Goal: Task Accomplishment & Management: Manage account settings

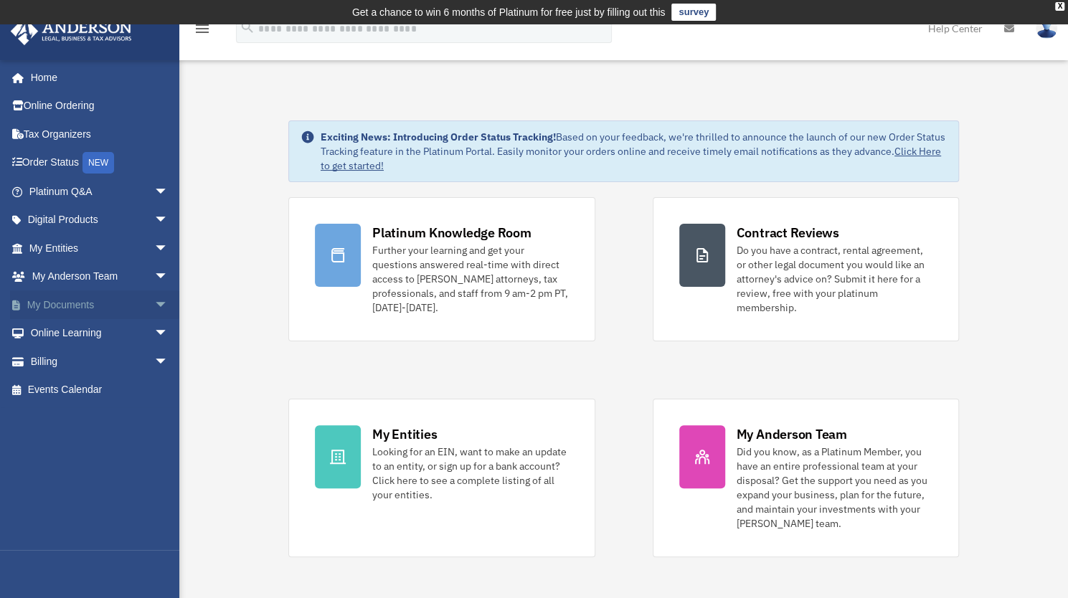
click at [154, 304] on span "arrow_drop_down" at bounding box center [168, 305] width 29 height 29
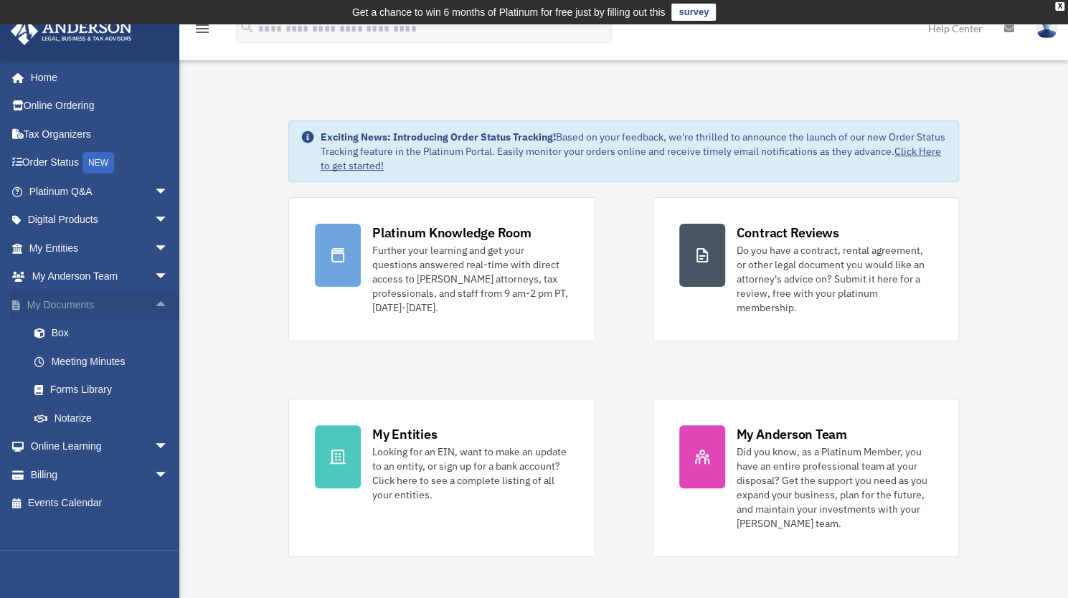
click at [154, 304] on span "arrow_drop_up" at bounding box center [168, 305] width 29 height 29
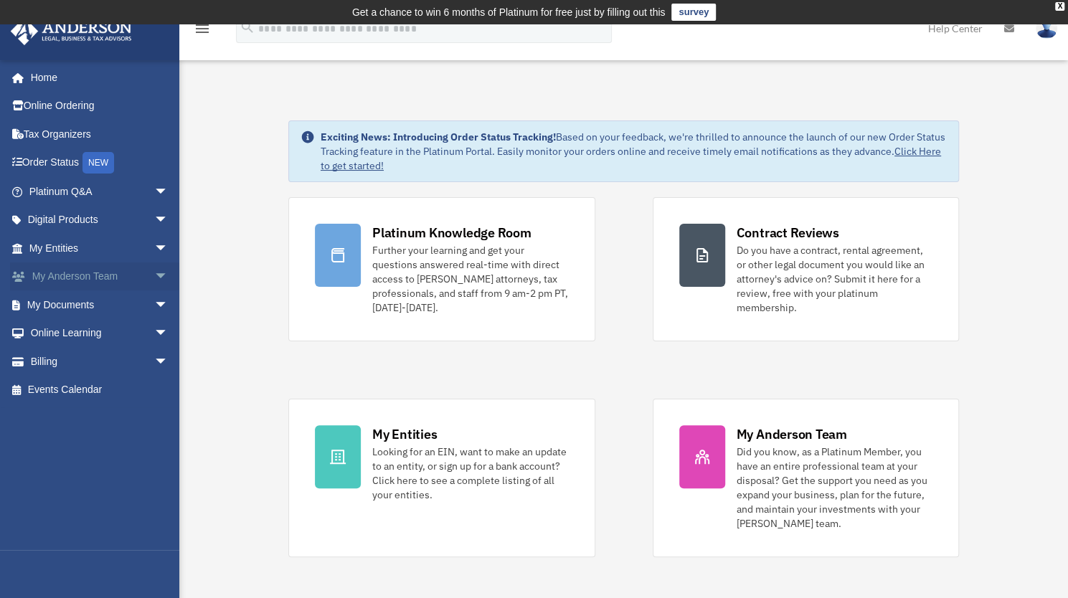
click at [154, 273] on span "arrow_drop_down" at bounding box center [168, 277] width 29 height 29
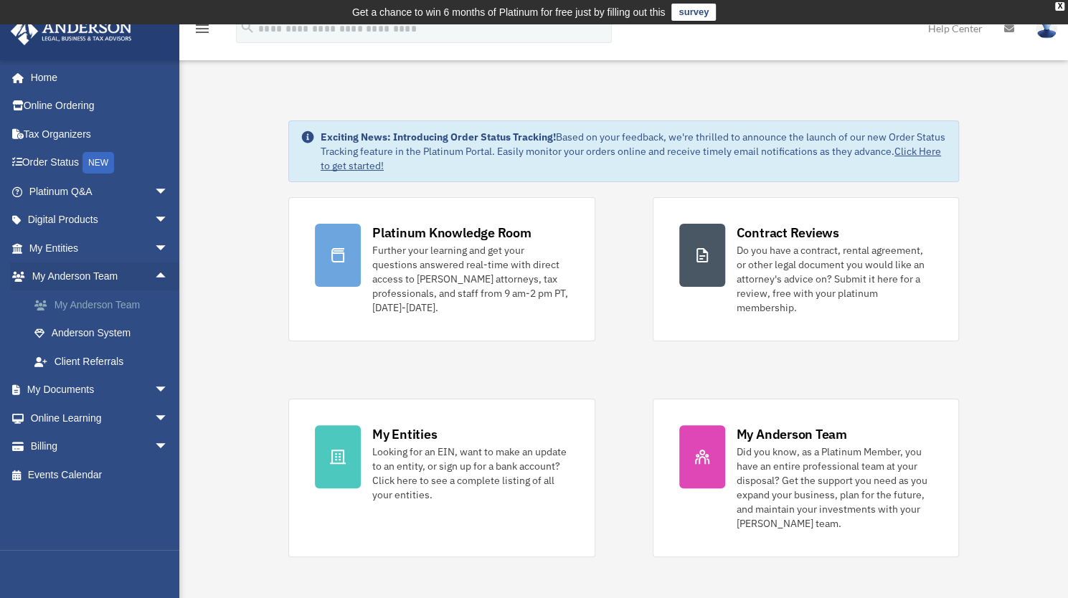
click at [131, 304] on link "My Anderson Team" at bounding box center [105, 305] width 170 height 29
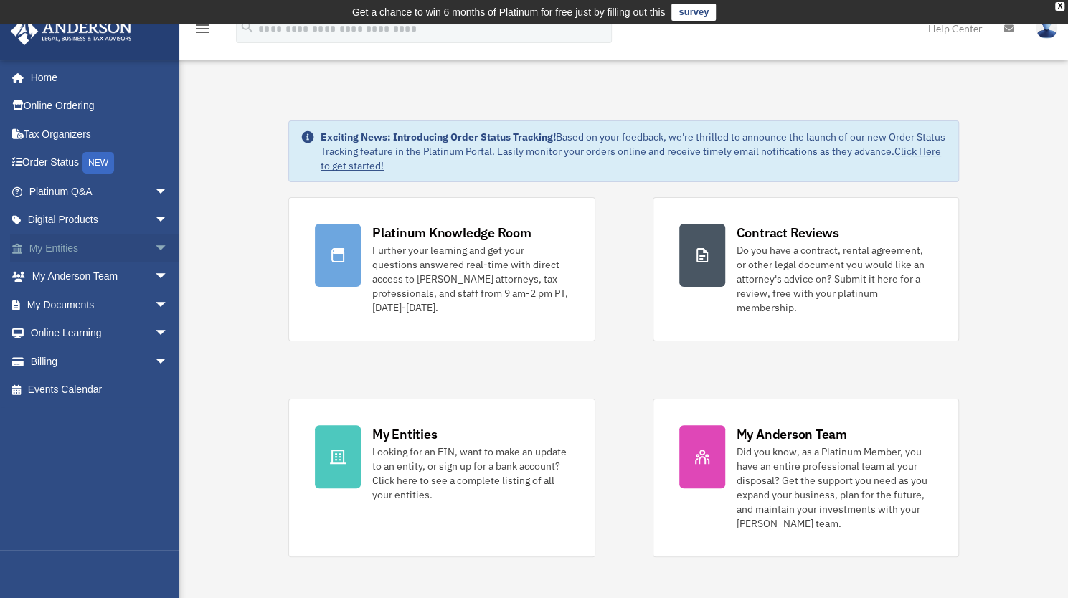
click at [154, 248] on span "arrow_drop_down" at bounding box center [168, 248] width 29 height 29
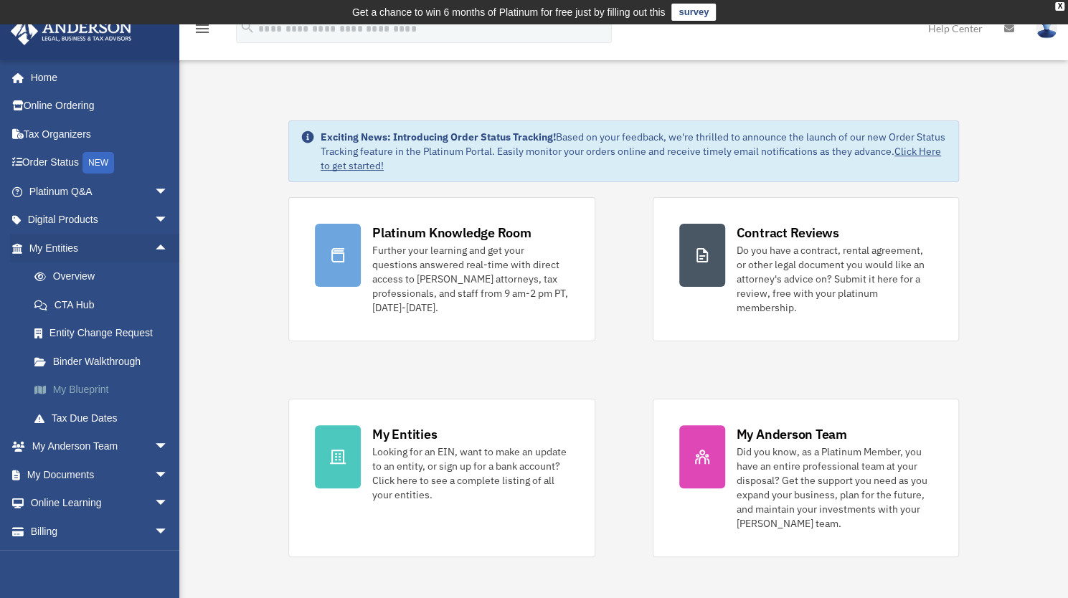
click at [95, 385] on link "My Blueprint" at bounding box center [105, 390] width 170 height 29
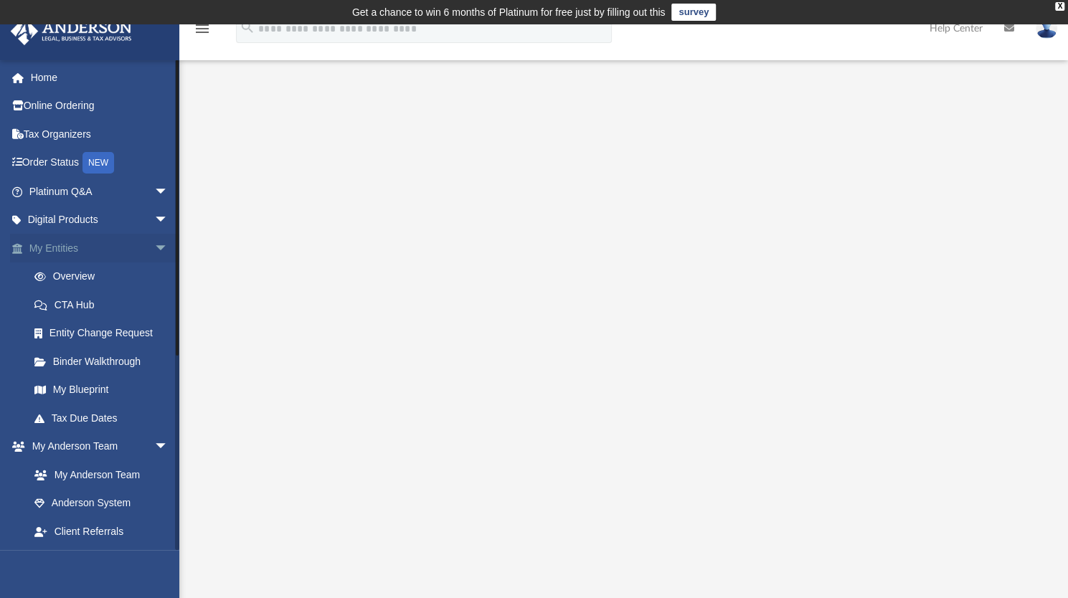
click at [154, 249] on span "arrow_drop_down" at bounding box center [168, 248] width 29 height 29
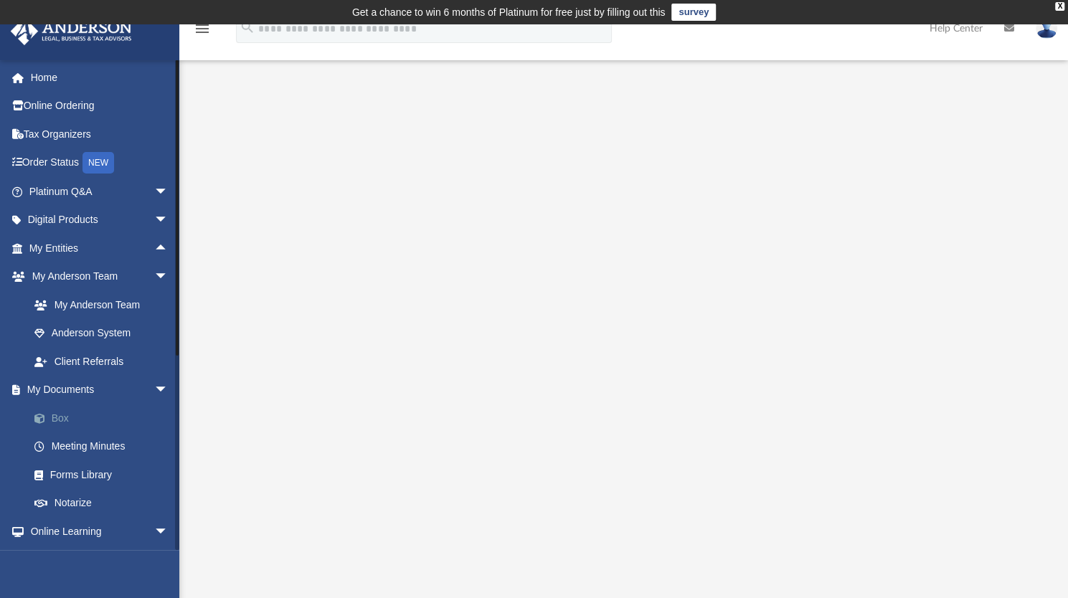
click at [65, 420] on link "Box" at bounding box center [105, 418] width 170 height 29
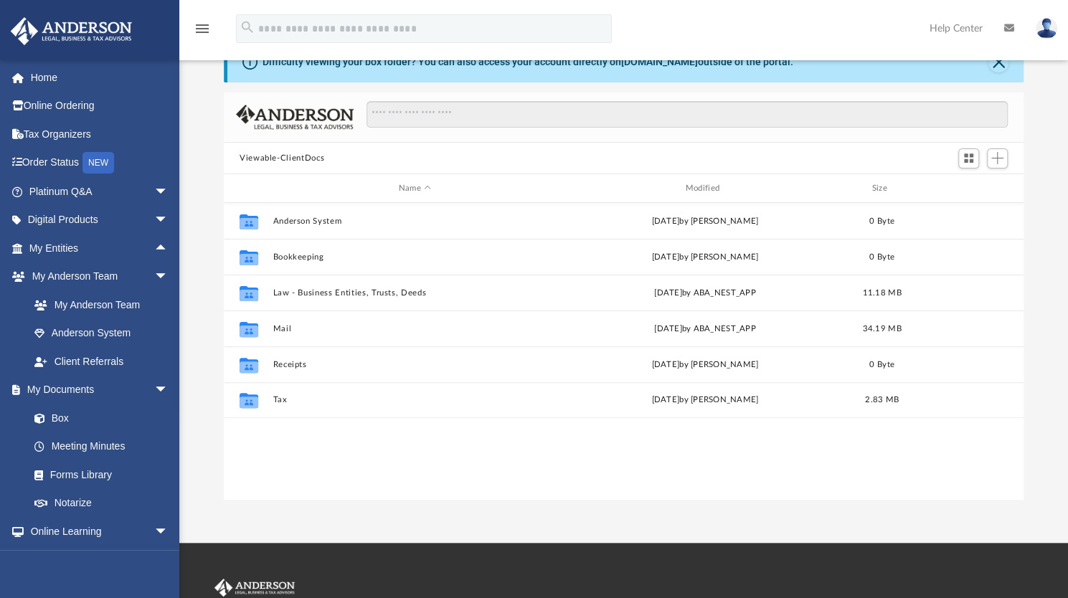
scroll to position [79, 0]
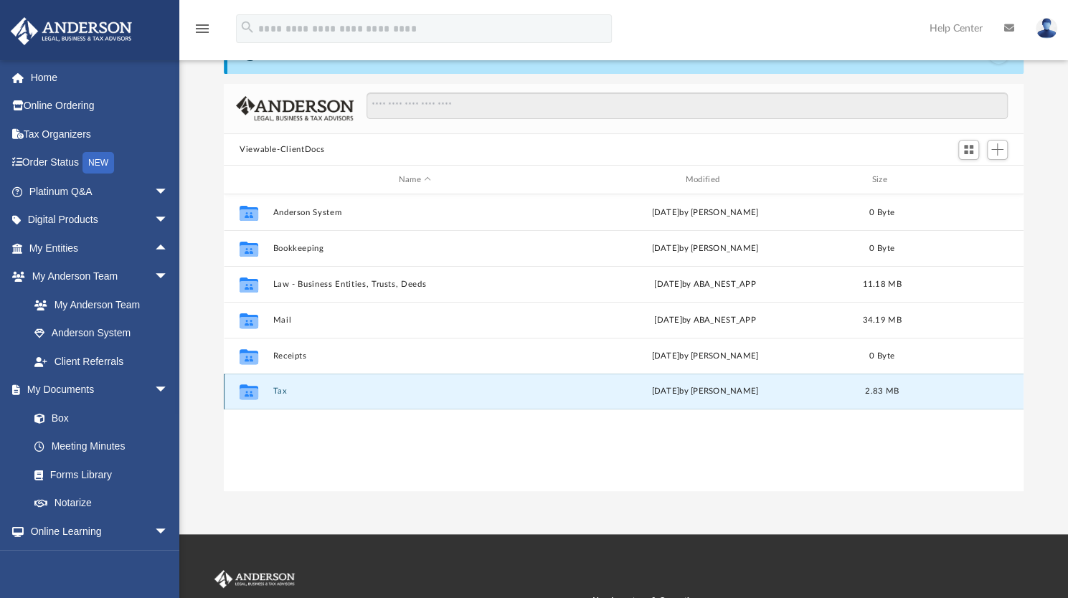
click at [281, 387] on button "Tax" at bounding box center [415, 391] width 284 height 9
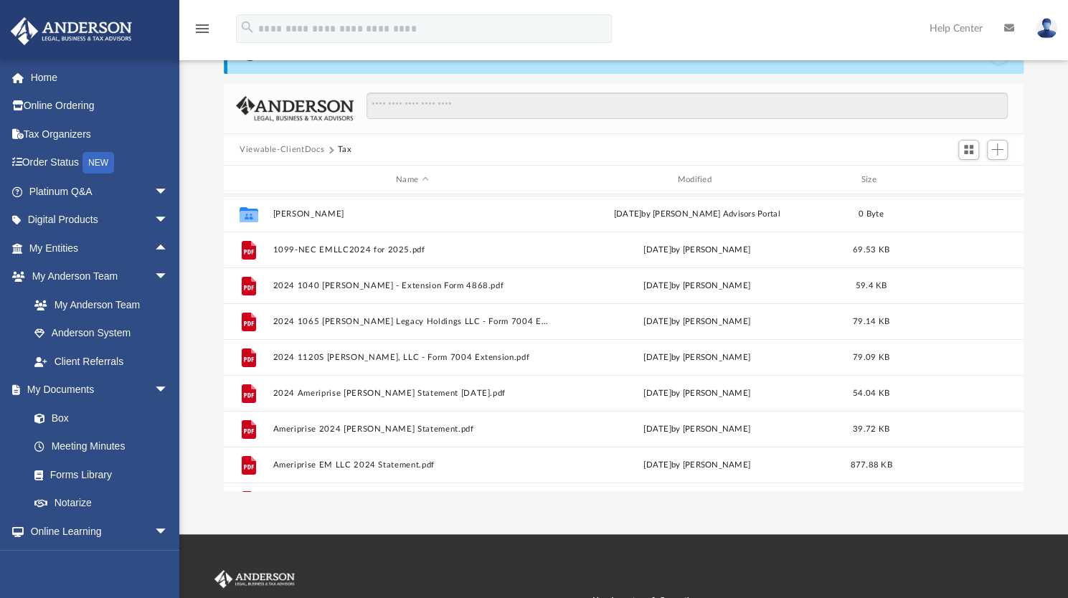
scroll to position [0, 0]
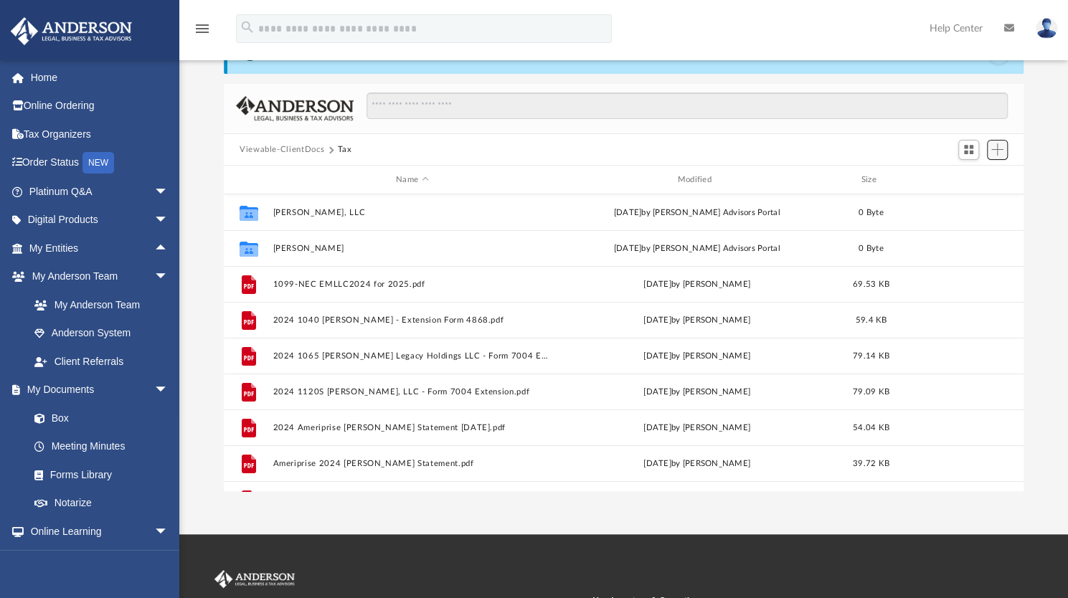
click at [999, 151] on span "Add" at bounding box center [998, 150] width 12 height 12
click at [1048, 193] on div "Difficulty viewing your box folder? You can also access your account directly o…" at bounding box center [623, 263] width 889 height 459
click at [1002, 151] on span "Add" at bounding box center [998, 150] width 12 height 12
click at [979, 174] on li "Upload" at bounding box center [977, 178] width 46 height 15
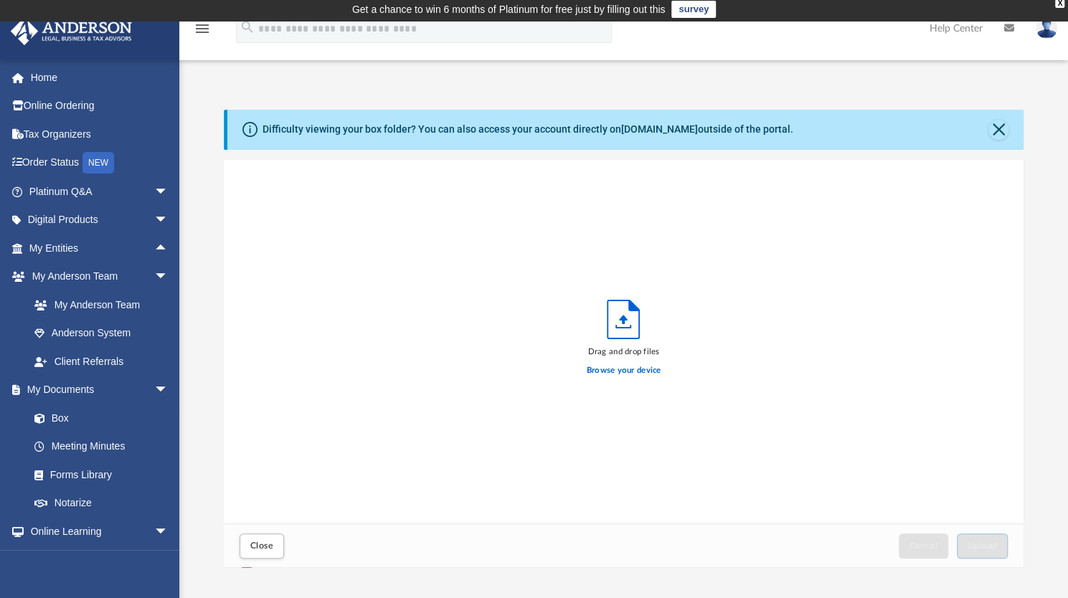
scroll to position [1, 0]
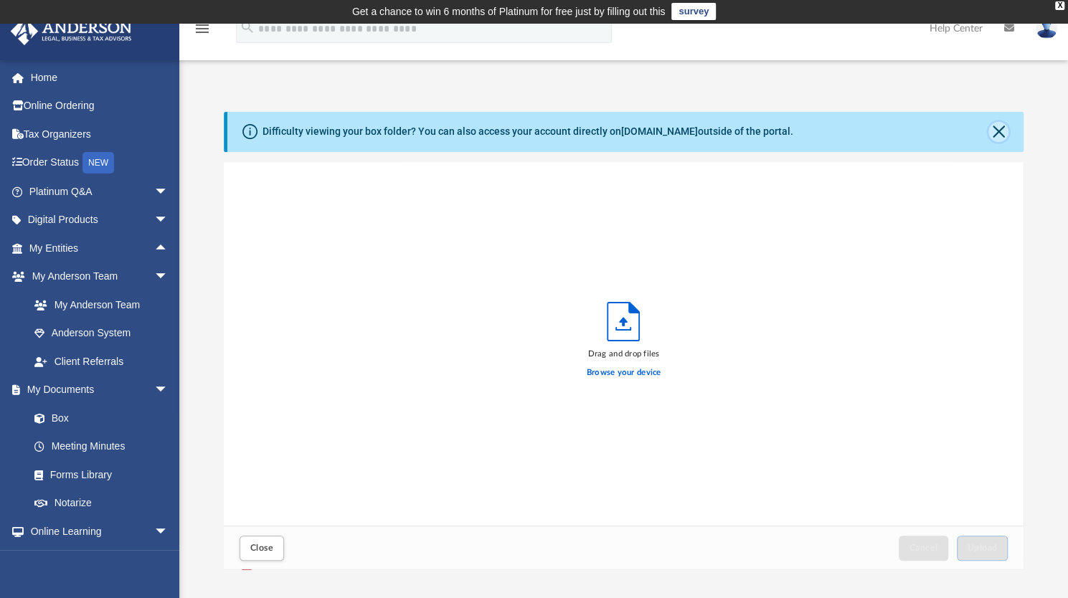
click at [1000, 128] on button "Close" at bounding box center [999, 132] width 20 height 20
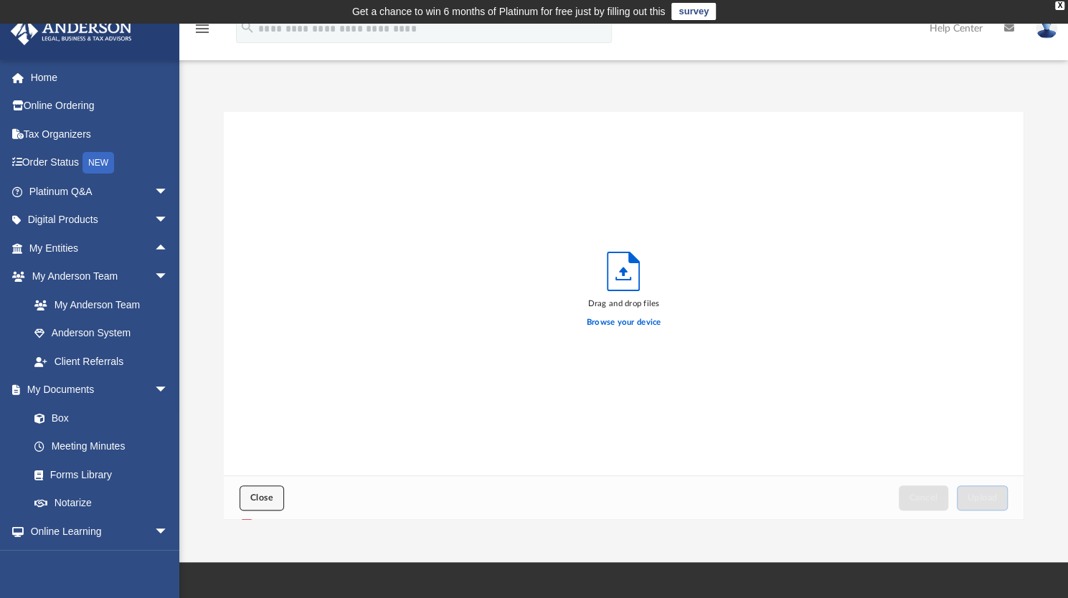
click at [276, 497] on button "Close" at bounding box center [262, 498] width 44 height 25
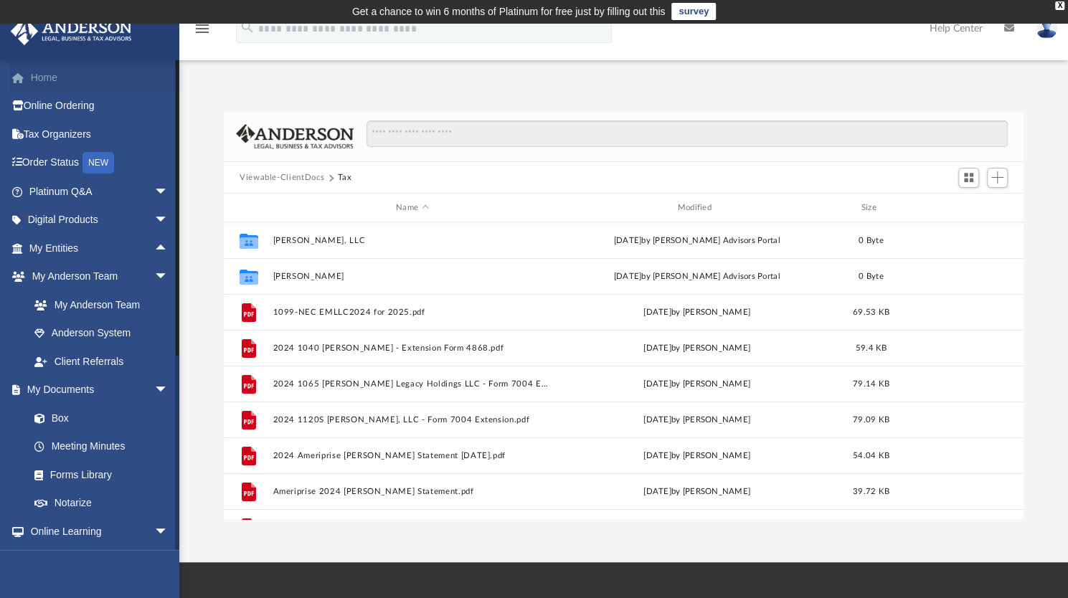
click at [55, 70] on link "Home" at bounding box center [100, 77] width 180 height 29
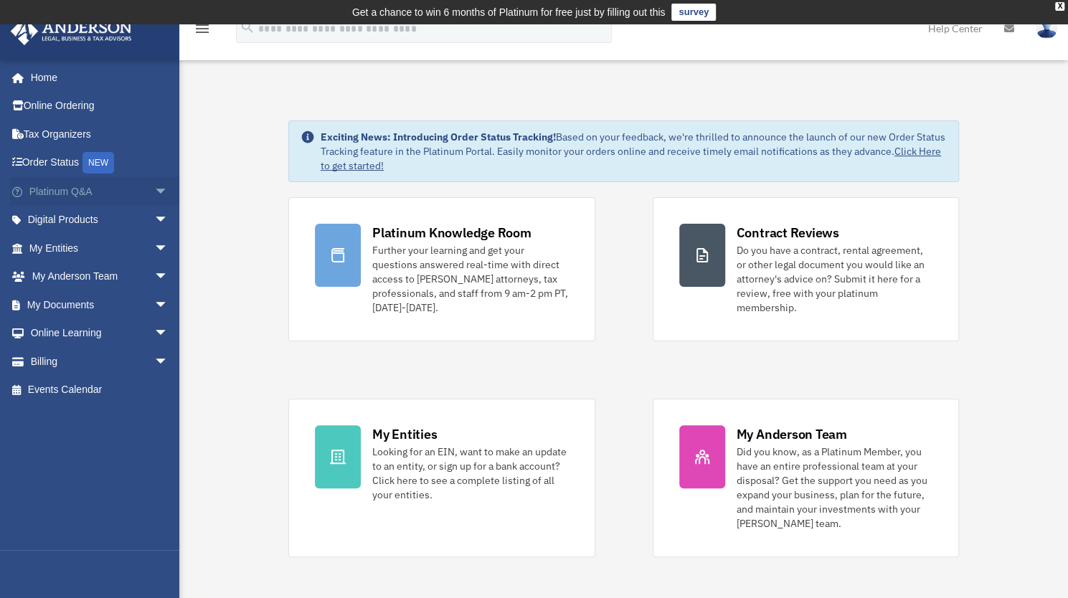
click at [154, 190] on span "arrow_drop_down" at bounding box center [168, 191] width 29 height 29
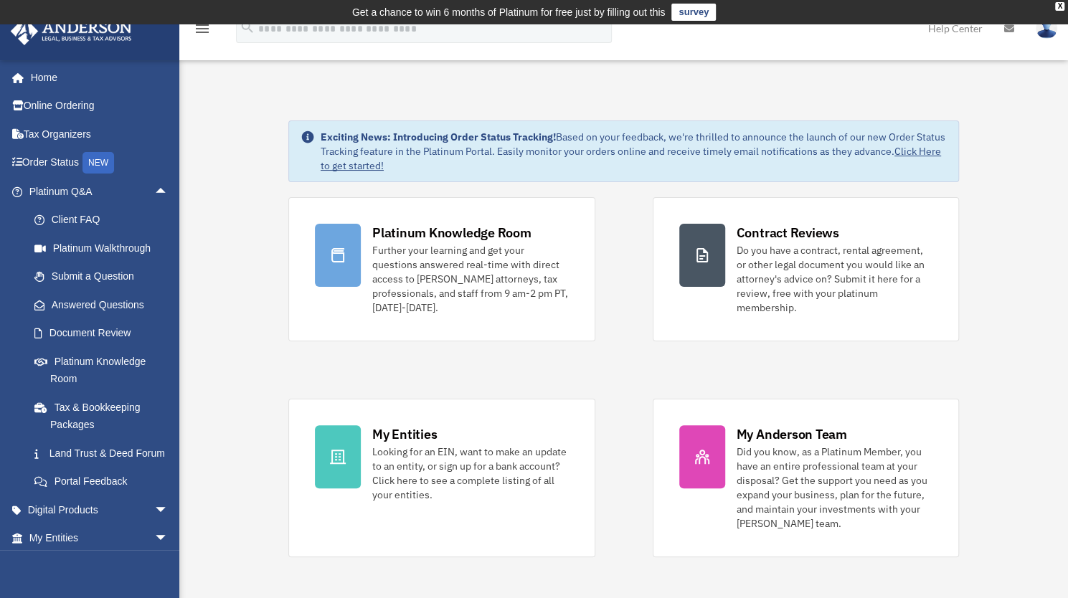
click at [1044, 38] on img at bounding box center [1047, 28] width 22 height 21
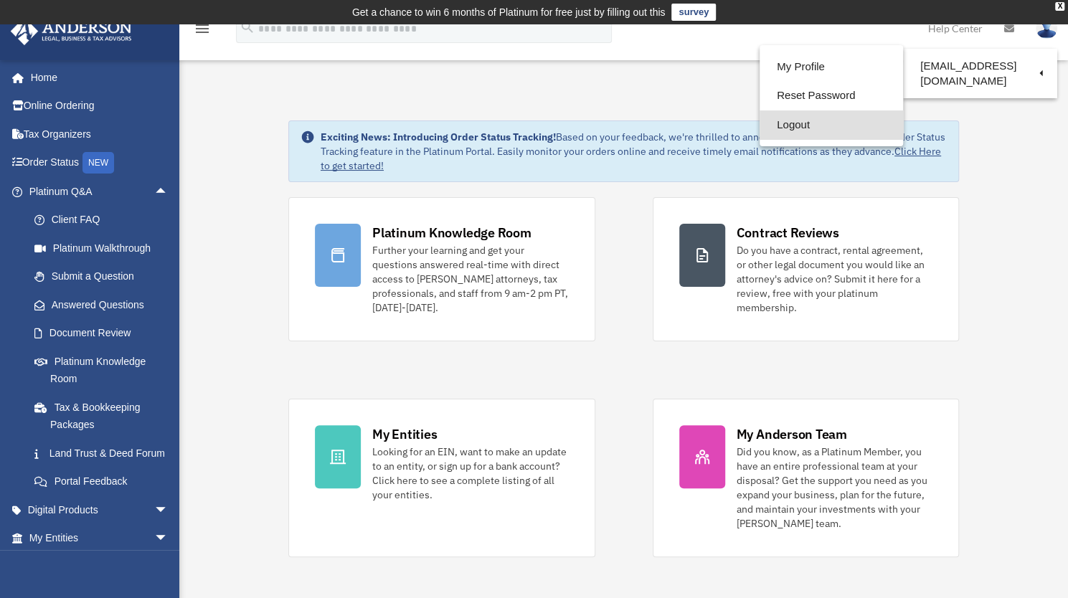
click at [828, 124] on link "Logout" at bounding box center [832, 125] width 144 height 29
